Goal: Information Seeking & Learning: Stay updated

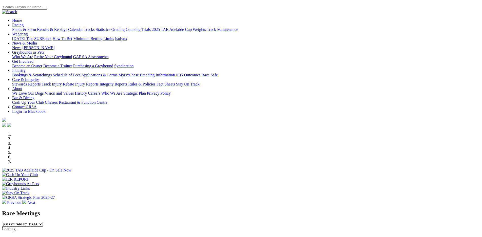
scroll to position [34, 0]
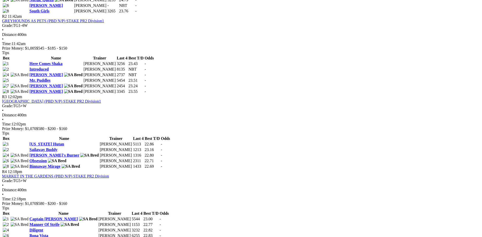
scroll to position [320, 0]
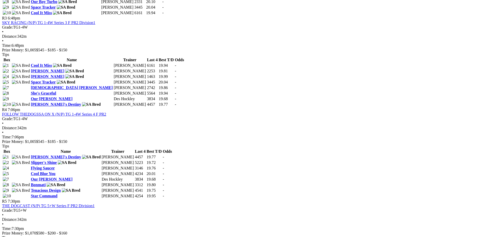
scroll to position [427, 0]
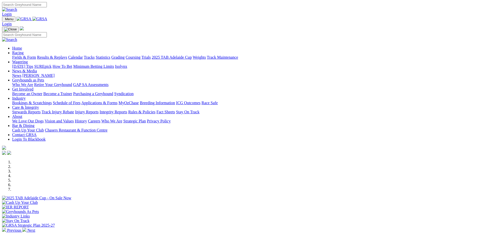
scroll to position [178, 0]
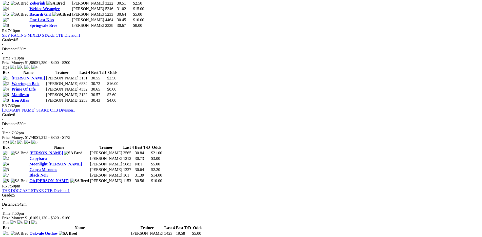
scroll to position [463, 0]
